Goal: Task Accomplishment & Management: Use online tool/utility

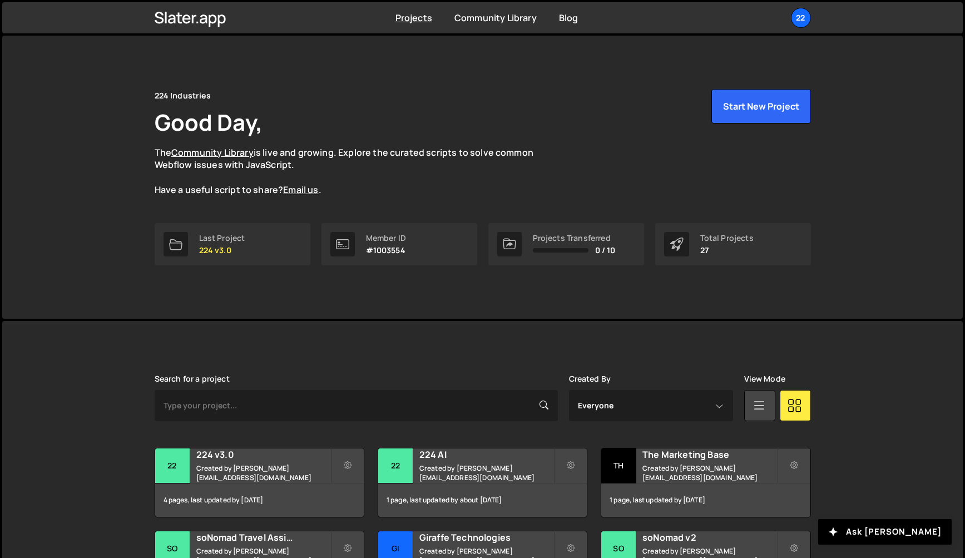
drag, startPoint x: 41, startPoint y: 376, endPoint x: 68, endPoint y: 373, distance: 26.9
click at [272, 307] on div "224 Industries Good Day, The Community Library is live and growing. Explore the…" at bounding box center [482, 177] width 689 height 283
click at [247, 460] on h2 "224 v3.0" at bounding box center [263, 454] width 134 height 12
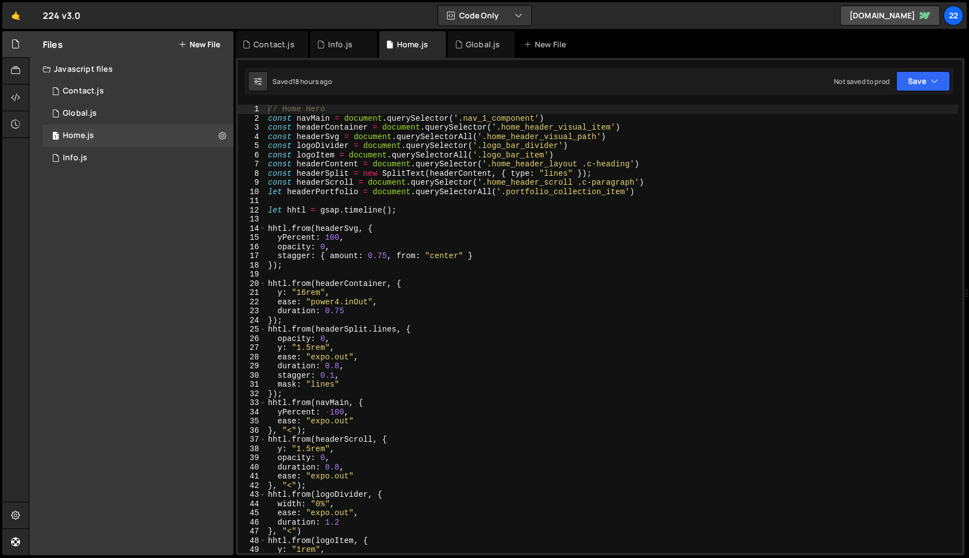
type textarea "hhtl.from(headerContainer, {"
drag, startPoint x: 580, startPoint y: 282, endPoint x: 436, endPoint y: 104, distance: 229.0
click at [580, 282] on div "// Home Hero const navMain = document . querySelector ( '.nav_1_component' ) co…" at bounding box center [612, 336] width 692 height 462
click at [337, 45] on div "Info.js" at bounding box center [340, 44] width 24 height 11
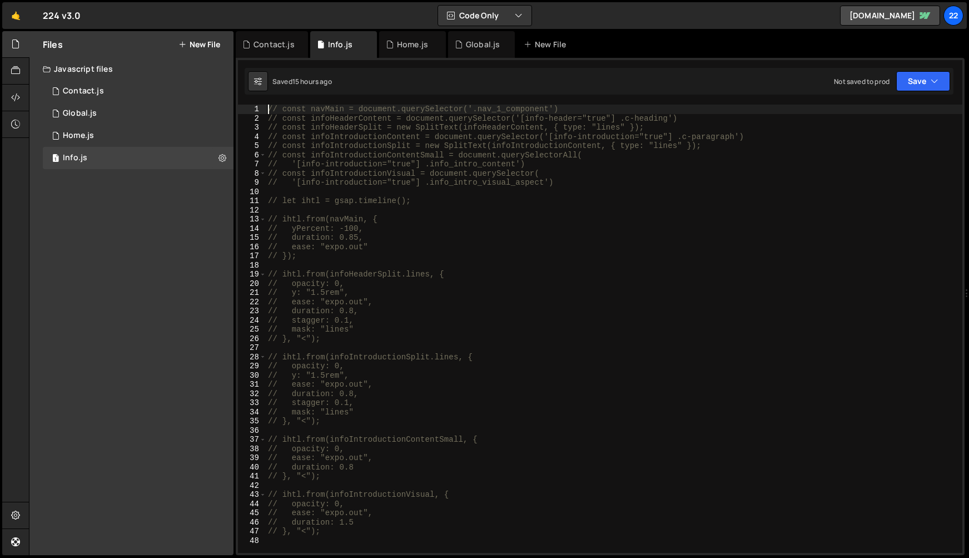
click at [269, 111] on div "// const navMain = document.querySelector('.nav_1_component') // const infoHead…" at bounding box center [614, 336] width 697 height 462
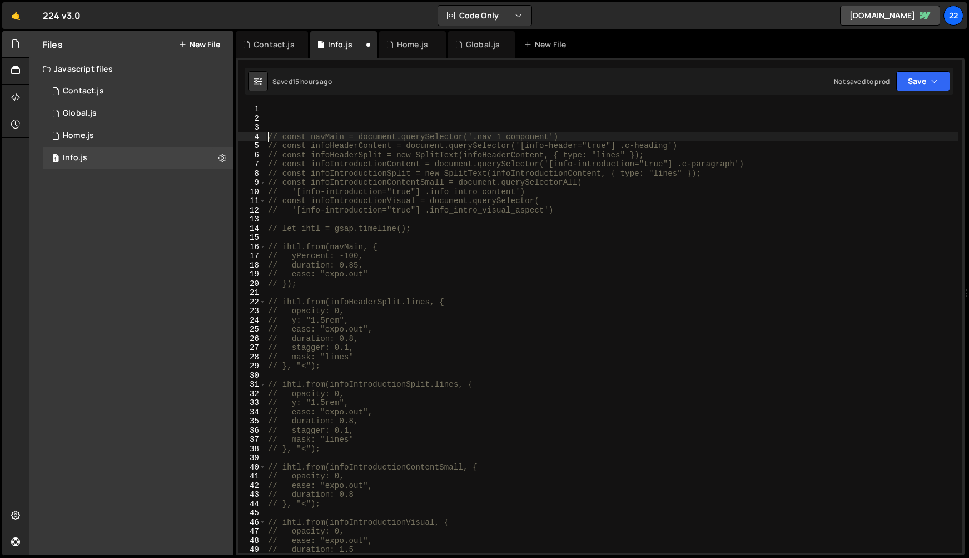
type textarea "// const navMain = document.querySelector('.nav_1_component')"
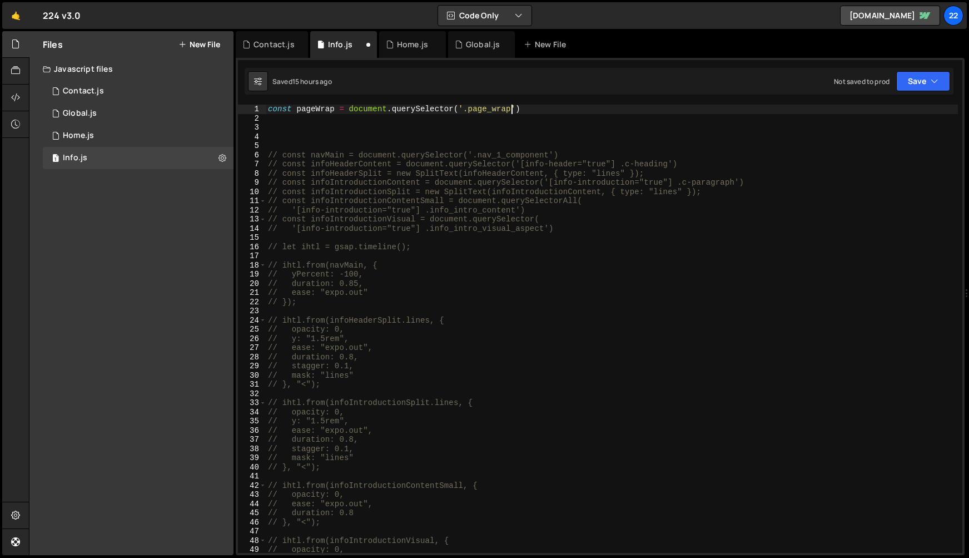
scroll to position [0, 16]
type textarea "const pageWrap = document.querySelector('.page_wrap')"
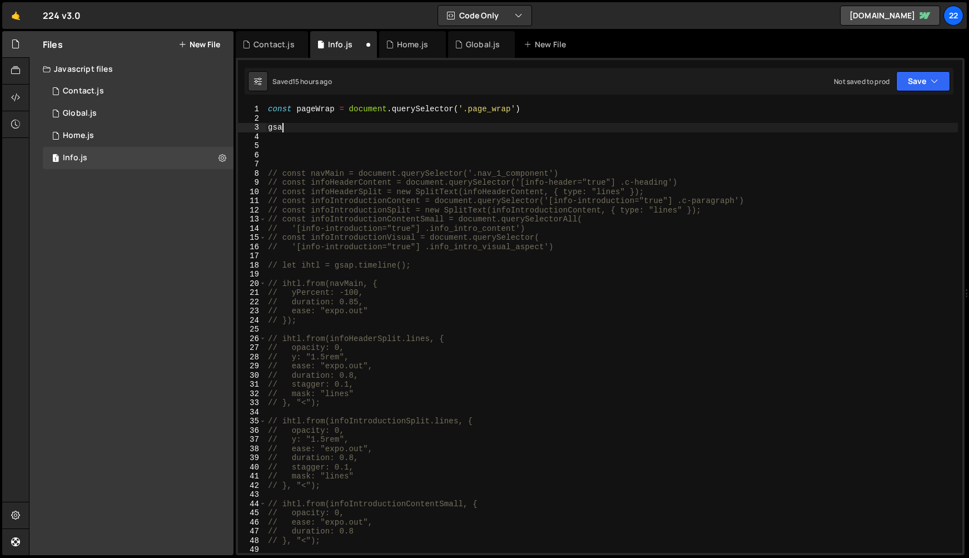
scroll to position [0, 0]
type textarea "g"
click at [292, 128] on div "const pageWrap = document . querySelector ( '.page_wrap' ) let pltl = gsap . ti…" at bounding box center [612, 336] width 692 height 462
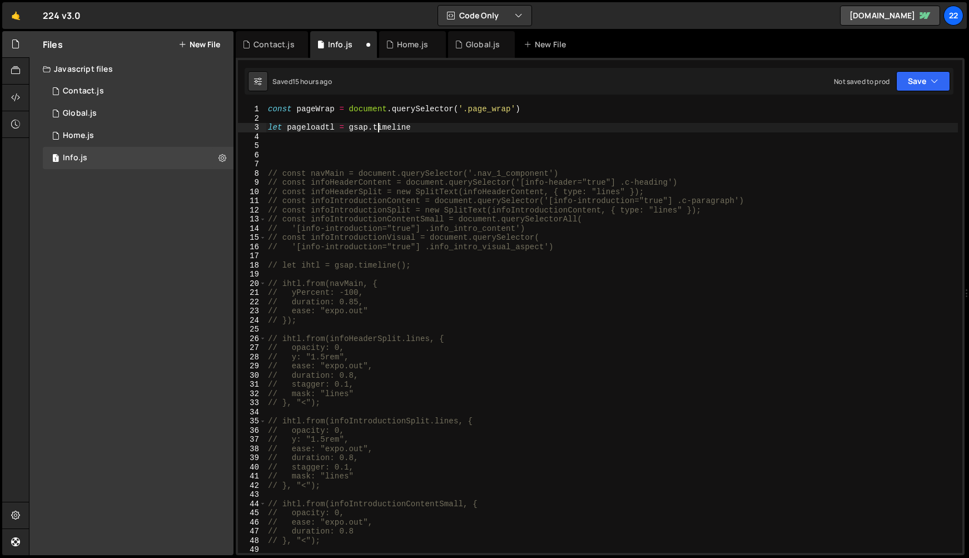
drag, startPoint x: 377, startPoint y: 129, endPoint x: 393, endPoint y: 127, distance: 16.2
click at [377, 129] on div "const pageWrap = document . querySelector ( '.page_wrap' ) let pageloadtl = gsa…" at bounding box center [612, 336] width 692 height 462
click at [414, 128] on div "const pageWrap = document . querySelector ( '.page_wrap' ) let pageloadtl = gsa…" at bounding box center [612, 336] width 692 height 462
type textarea "let pageloadtl = gsap.timeline();"
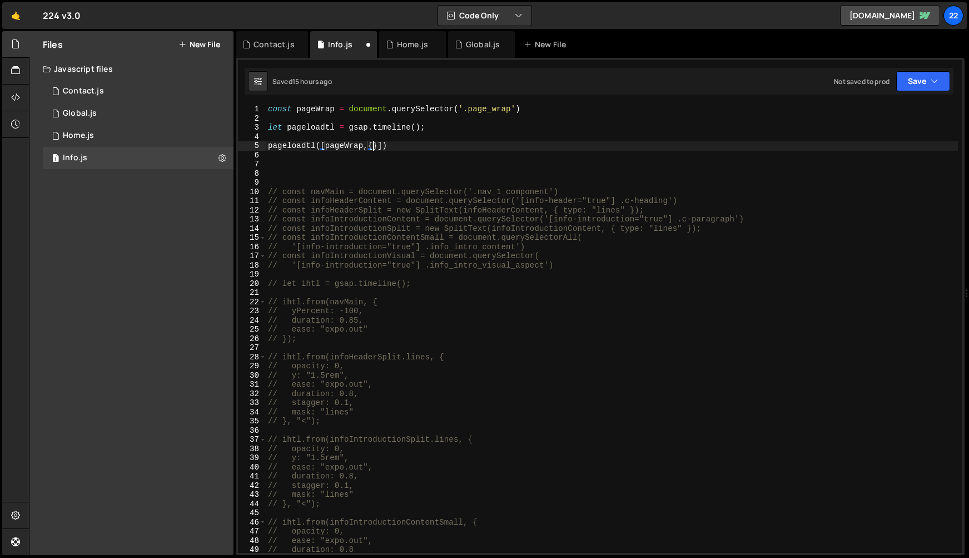
scroll to position [0, 7]
type textarea "pageloadtl(pageWrap,{})"
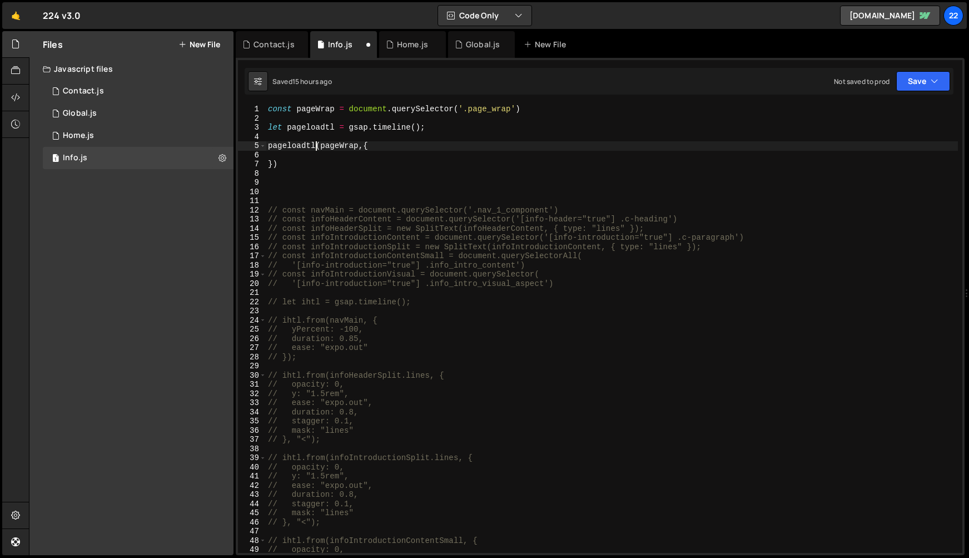
click at [316, 142] on div "const pageWrap = document . querySelector ( '.page_wrap' ) let pageloadtl = gsa…" at bounding box center [612, 336] width 692 height 462
click at [285, 160] on div "const pageWrap = document . querySelector ( '.page_wrap' ) let pageloadtl = gsa…" at bounding box center [612, 336] width 692 height 462
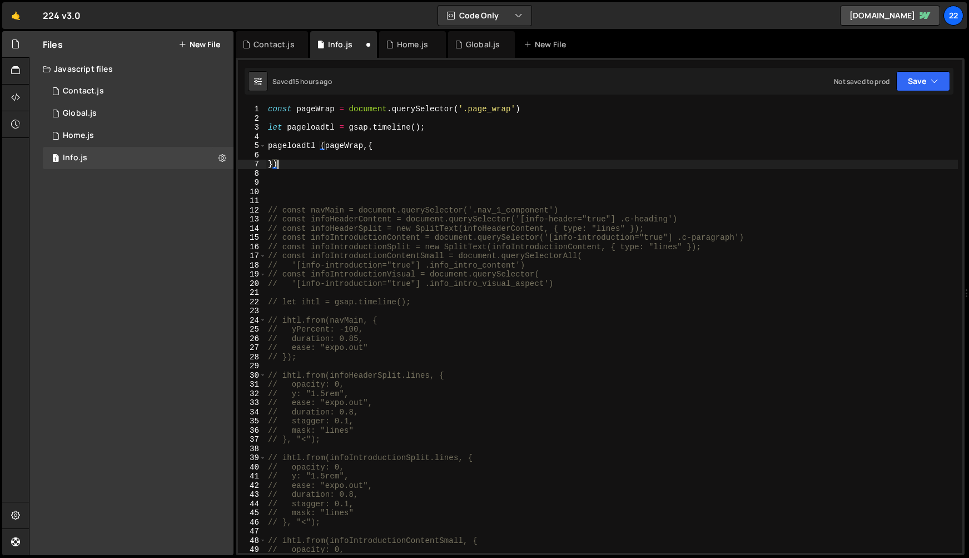
click at [290, 148] on div "const pageWrap = document . querySelector ( '.page_wrap' ) let pageloadtl = gsa…" at bounding box center [612, 336] width 692 height 462
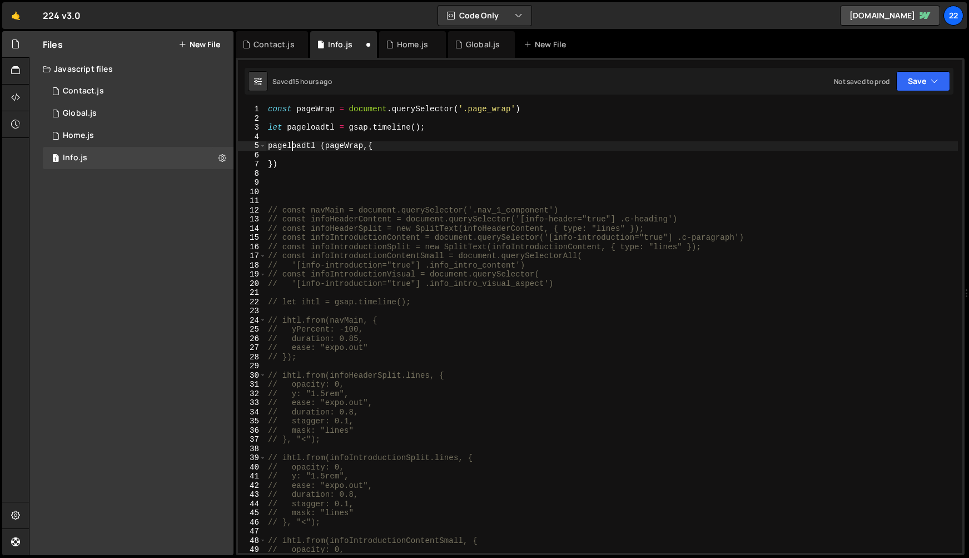
click at [285, 162] on div "const pageWrap = document . querySelector ( '.page_wrap' ) let pageloadtl = gsa…" at bounding box center [612, 336] width 692 height 462
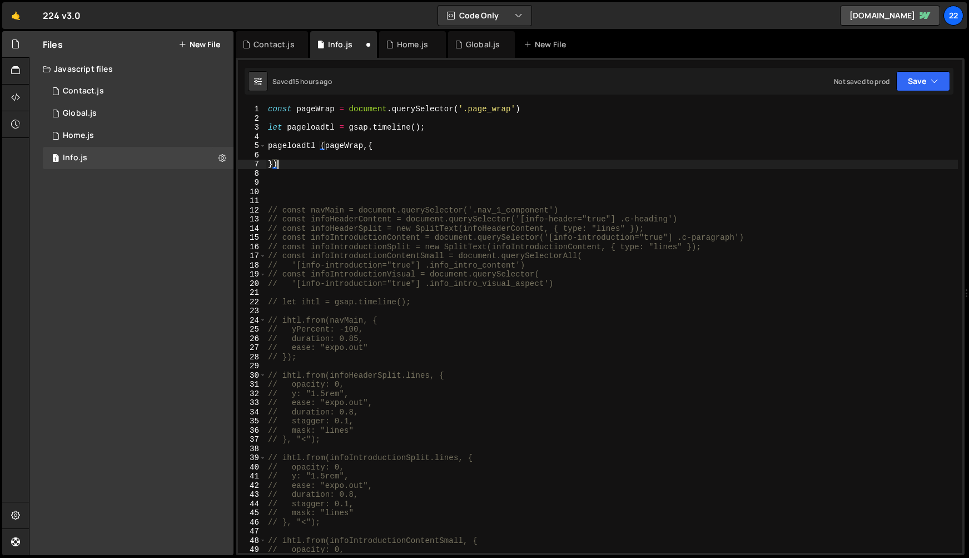
type textarea "});"
click at [327, 153] on div "const pageWrap = document . querySelector ( '.page_wrap' ) let pageloadtl = gsa…" at bounding box center [612, 336] width 692 height 462
type textarea "s"
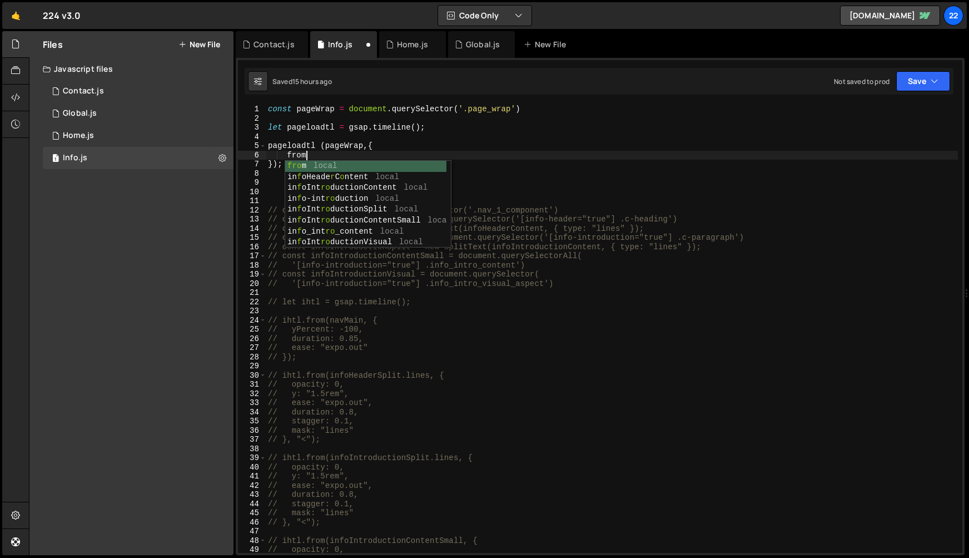
scroll to position [0, 2]
type textarea "f"
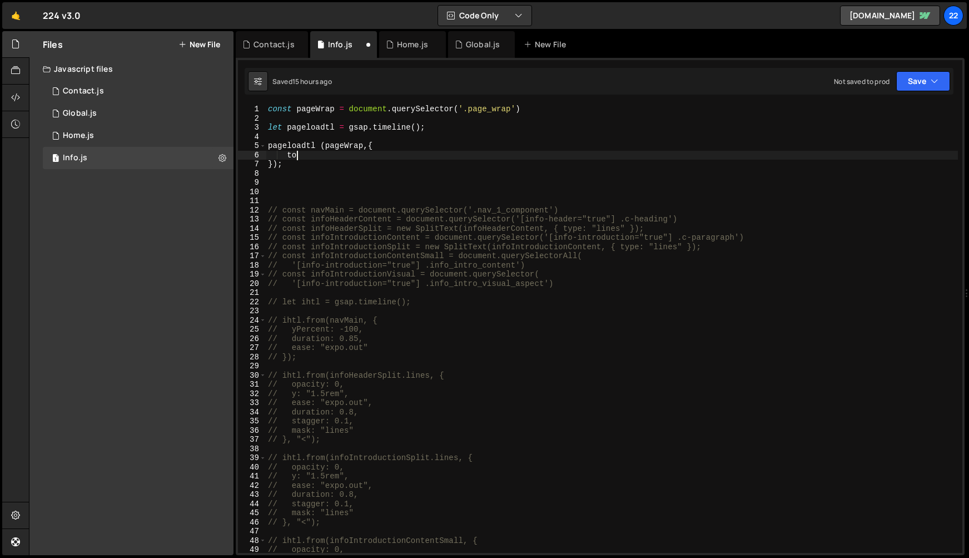
type textarea "t"
click at [317, 147] on div "const pageWrap = document . querySelector ( '.page_wrap' ) let pageloadtl = gsa…" at bounding box center [612, 336] width 692 height 462
type textarea "pageloadtl.to (pageWrap,{"
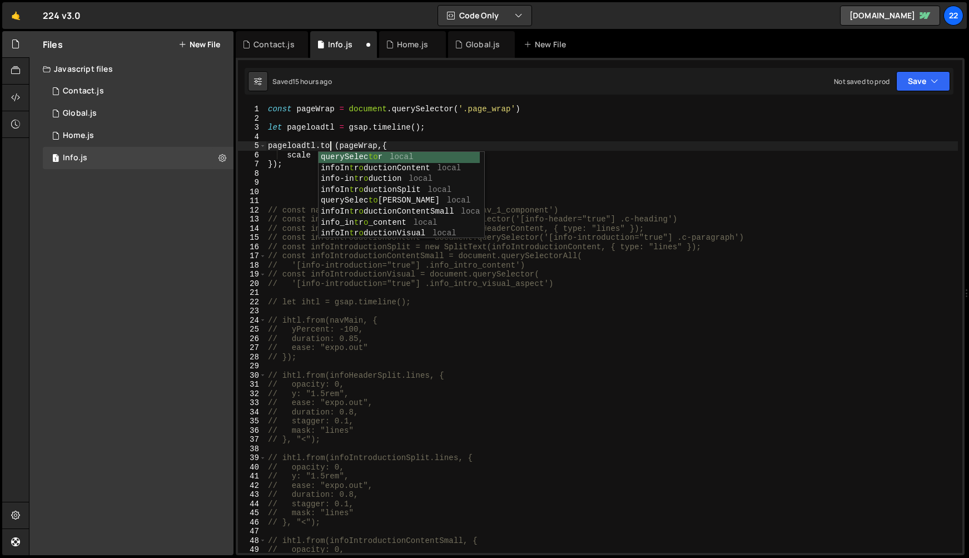
click at [286, 191] on div "const pageWrap = document . querySelector ( '.page_wrap' ) let pageloadtl = gsa…" at bounding box center [612, 336] width 692 height 462
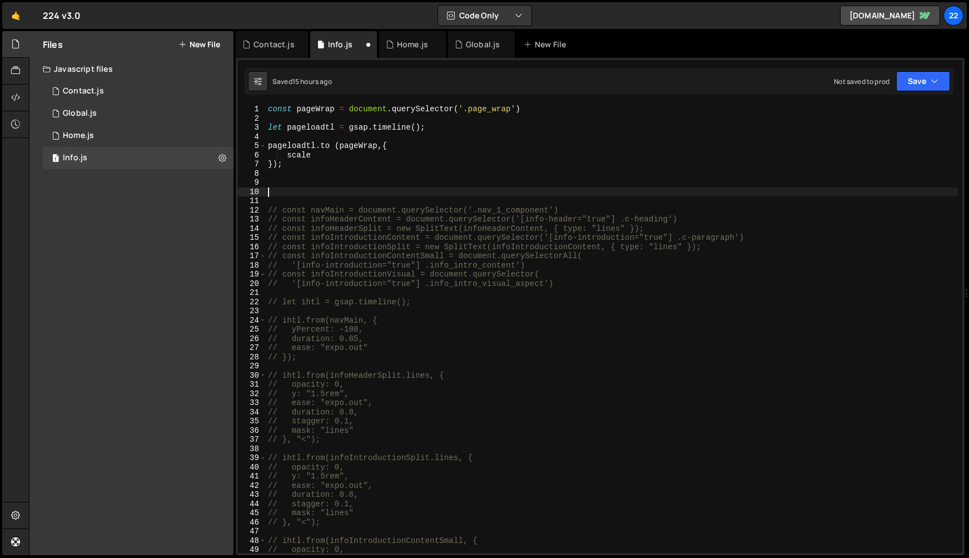
scroll to position [0, 0]
click at [335, 144] on div "const pageWrap = document . querySelector ( '.page_wrap' ) let pageloadtl = gsa…" at bounding box center [612, 336] width 692 height 462
type textarea "scale: 0.99,"
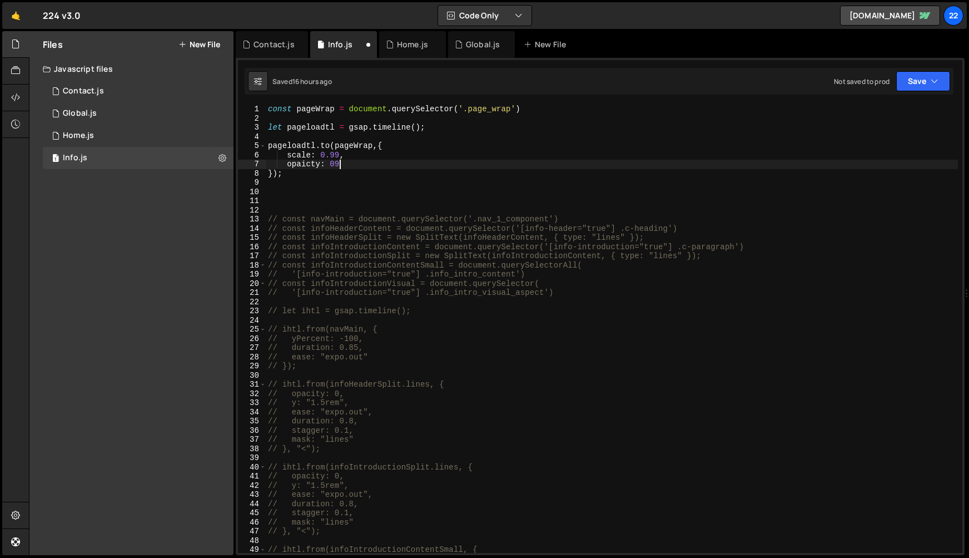
scroll to position [0, 4]
type textarea "opaicty: 0,"
type textarea "opacity: 0,"
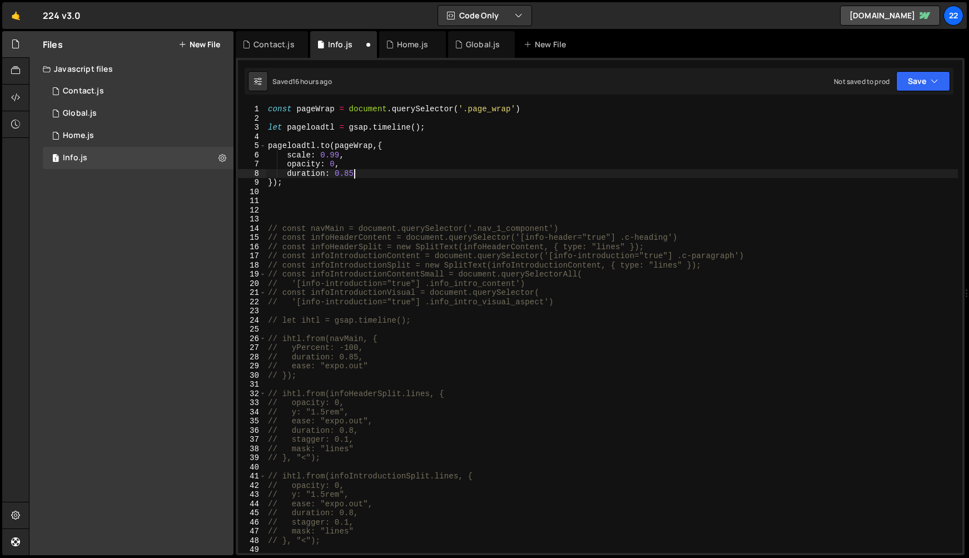
scroll to position [0, 6]
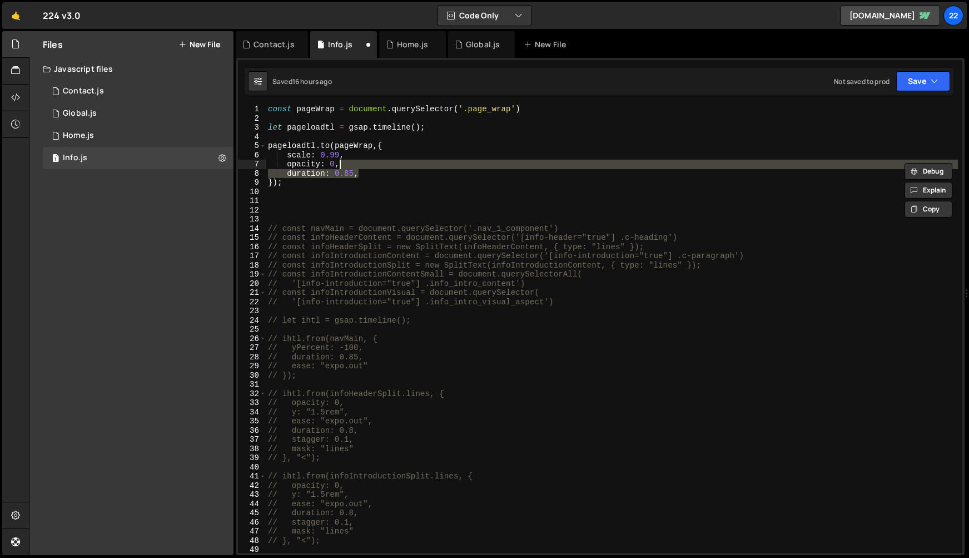
type textarea "duration: 0.85,"
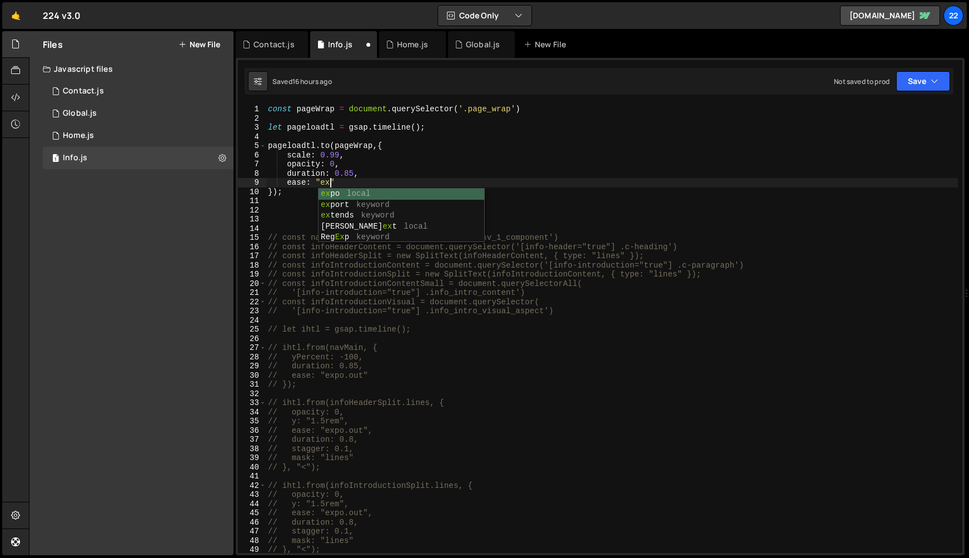
scroll to position [0, 4]
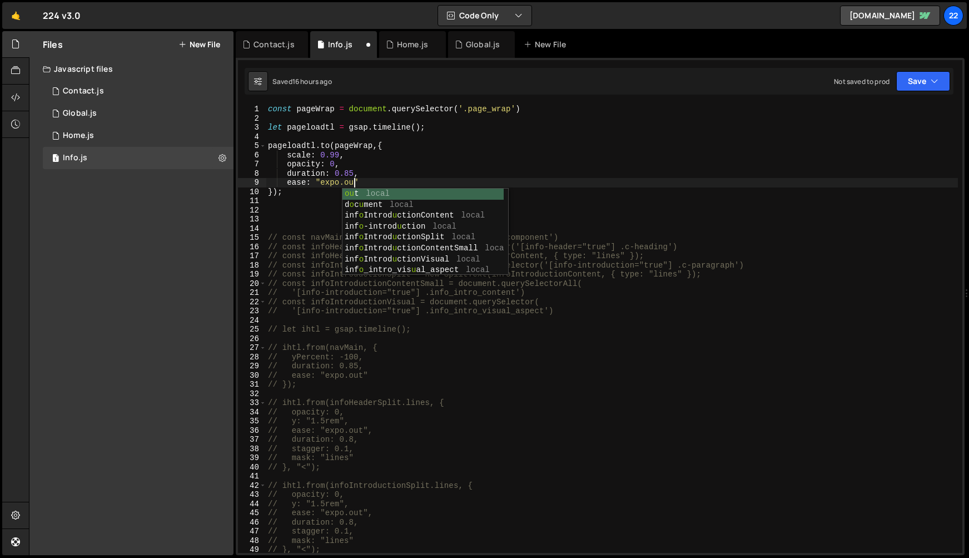
type textarea "ease: "expo.out"
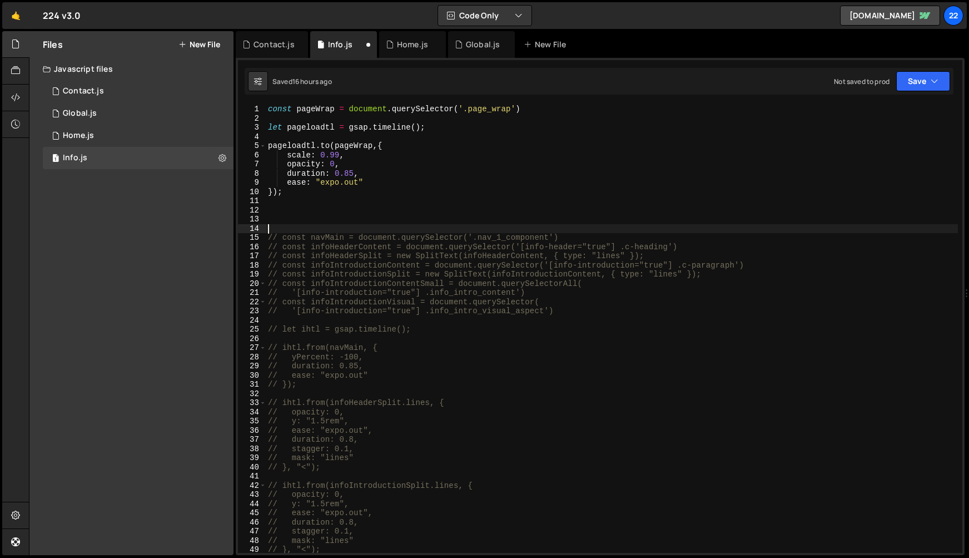
click at [340, 226] on div "const pageWrap = document . querySelector ( '.page_wrap' ) let pageloadtl = gsa…" at bounding box center [612, 336] width 692 height 462
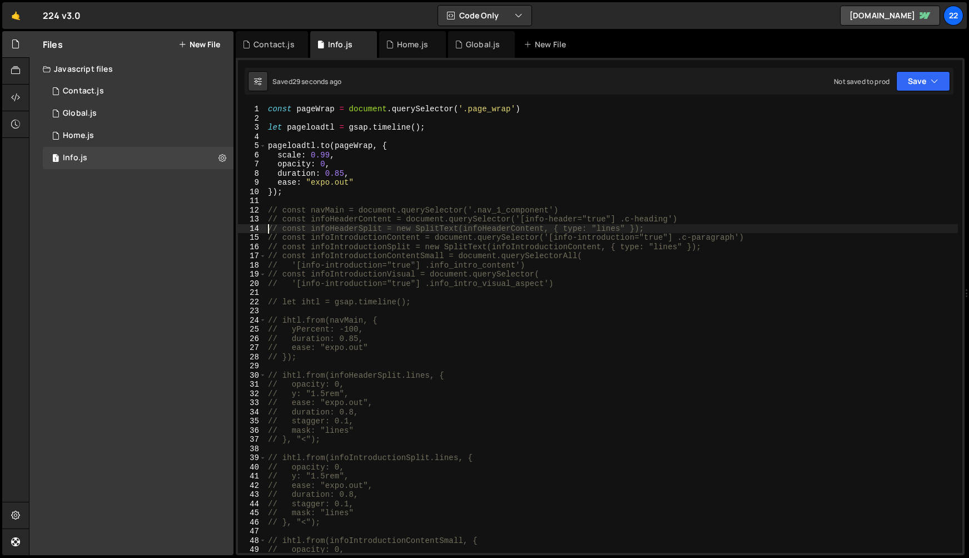
click at [329, 155] on div "const pageWrap = document . querySelector ( '.page_wrap' ) let pageloadtl = gsa…" at bounding box center [612, 336] width 692 height 462
click at [330, 188] on div "const pageWrap = document . querySelector ( '.page_wrap' ) let pageloadtl = gsa…" at bounding box center [612, 336] width 692 height 462
type textarea "});"
click at [281, 198] on div "const pageWrap = document . querySelector ( '.page_wrap' ) let pageloadtl = gsa…" at bounding box center [612, 336] width 692 height 462
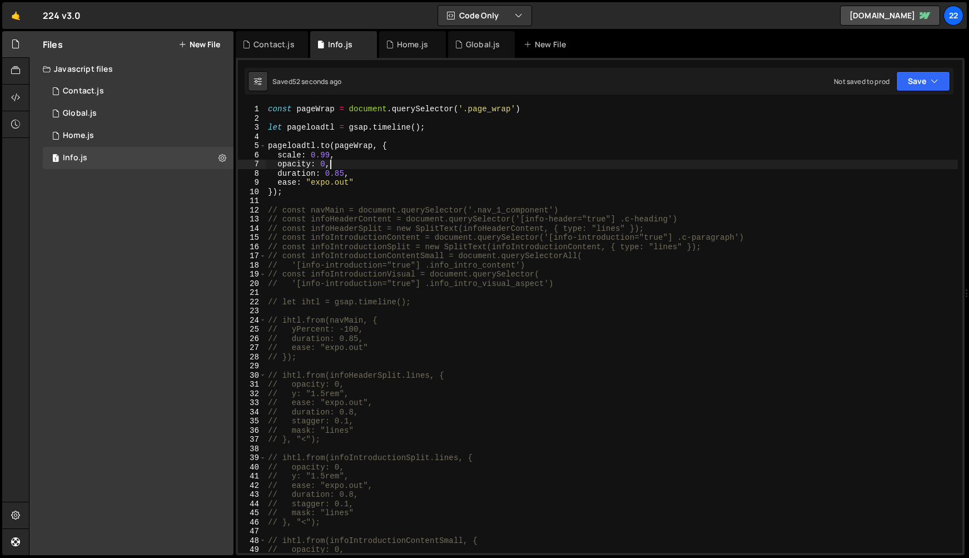
click at [334, 163] on div "const pageWrap = document . querySelector ( '.page_wrap' ) let pageloadtl = gsa…" at bounding box center [612, 336] width 692 height 462
drag, startPoint x: 331, startPoint y: 152, endPoint x: 313, endPoint y: 152, distance: 17.8
click at [313, 152] on div "const pageWrap = document . querySelector ( '.page_wrap' ) let pageloadtl = gsa…" at bounding box center [612, 336] width 692 height 462
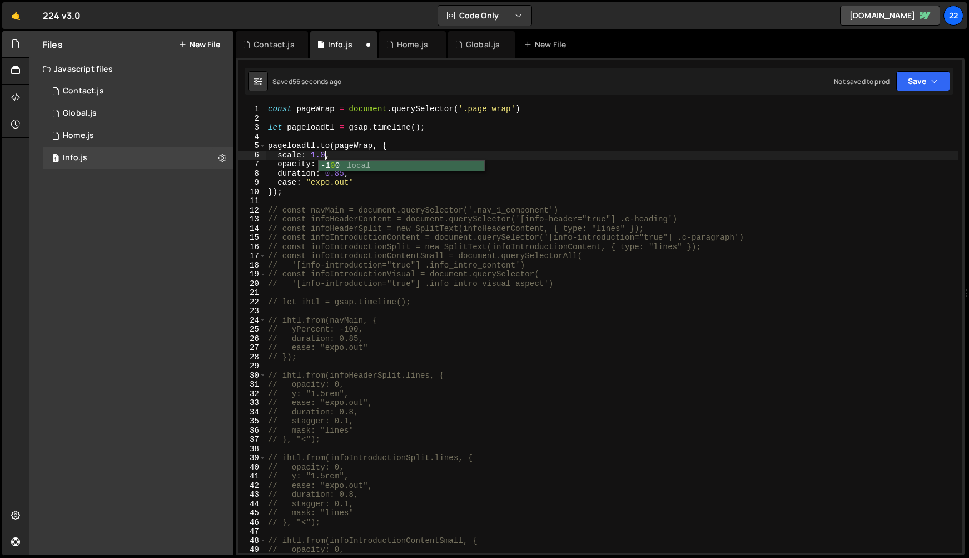
scroll to position [0, 4]
type textarea "scale: 1.01,"
